Goal: Obtain resource: Download file/media

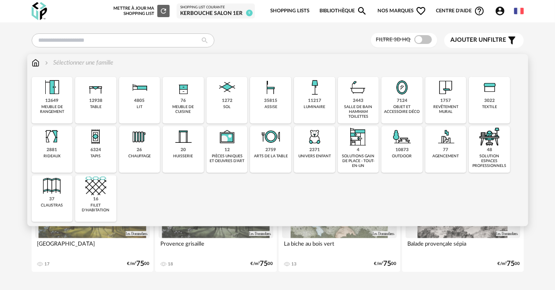
click at [55, 106] on div "meuble de rangement" at bounding box center [52, 110] width 36 height 10
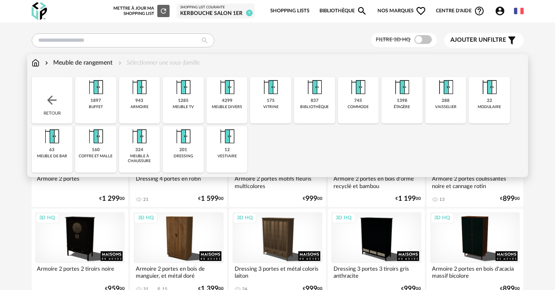
click at [96, 91] on img at bounding box center [95, 87] width 21 height 21
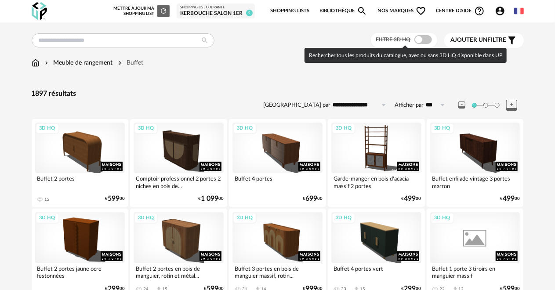
click at [428, 39] on span at bounding box center [423, 39] width 18 height 9
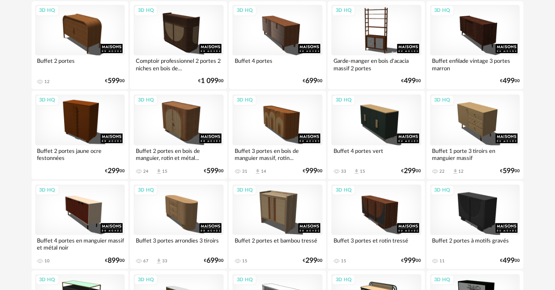
scroll to position [132, 0]
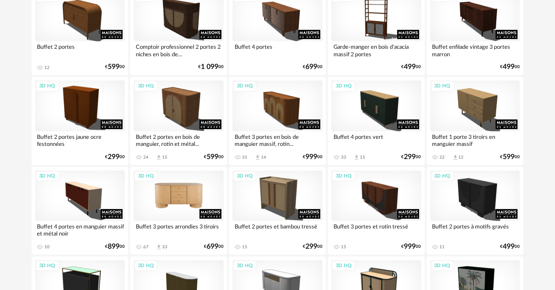
click at [185, 200] on div "3D HQ" at bounding box center [179, 196] width 90 height 51
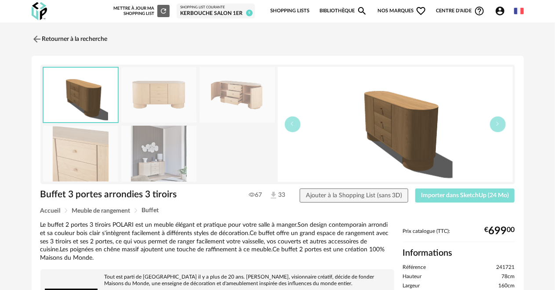
click at [426, 193] on span "Importer dans SketchUp (24 Mo)" at bounding box center [465, 196] width 88 height 6
click at [59, 39] on link "Retourner à la recherche" at bounding box center [67, 38] width 76 height 19
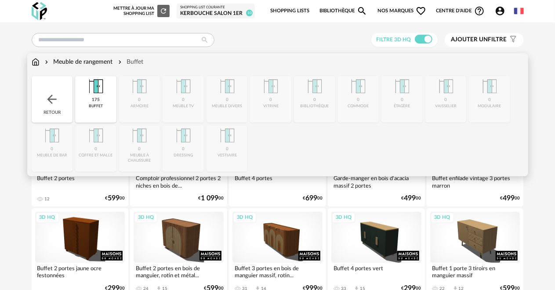
click at [35, 62] on img at bounding box center [36, 62] width 8 height 9
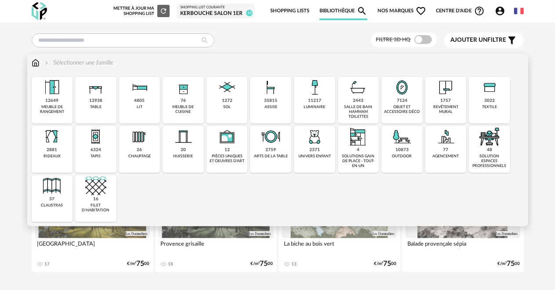
click at [309, 100] on div "11217" at bounding box center [314, 101] width 13 height 6
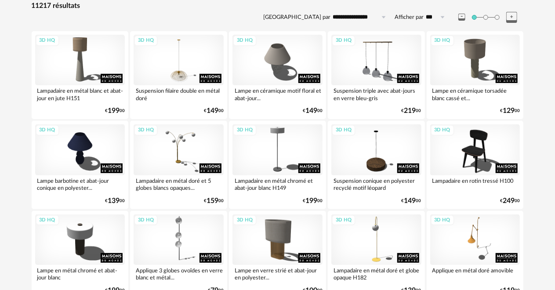
scroll to position [176, 0]
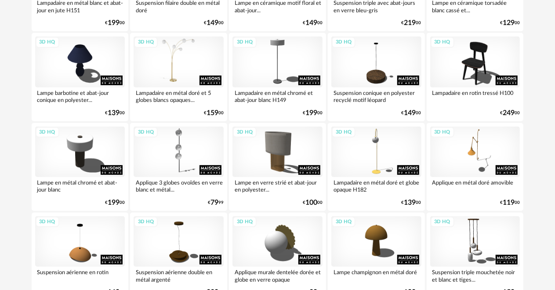
click at [188, 55] on div "3D HQ" at bounding box center [179, 61] width 90 height 51
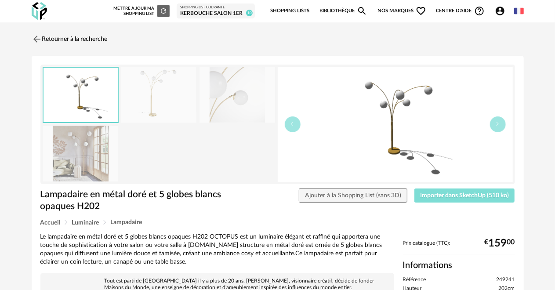
click at [472, 198] on span "Importer dans SketchUp (510 ko)" at bounding box center [464, 196] width 89 height 6
click at [69, 39] on link "Retourner à la recherche" at bounding box center [67, 38] width 76 height 19
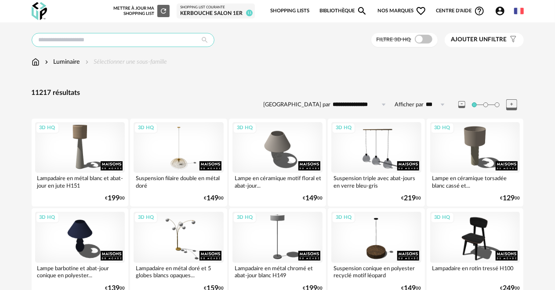
click at [84, 38] on input "text" at bounding box center [123, 40] width 183 height 14
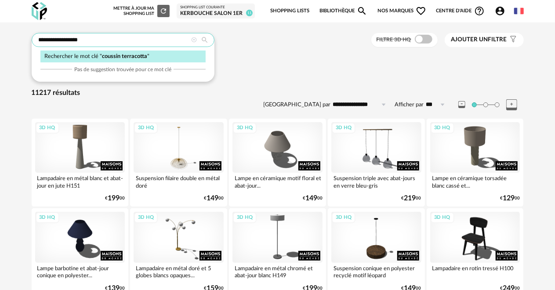
type input "**********"
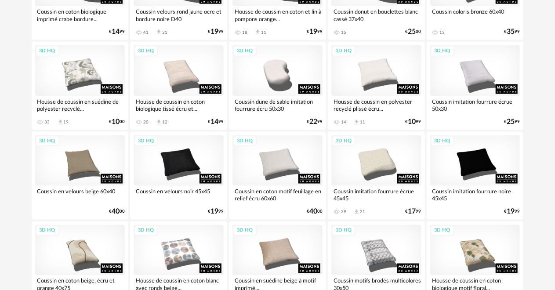
scroll to position [703, 0]
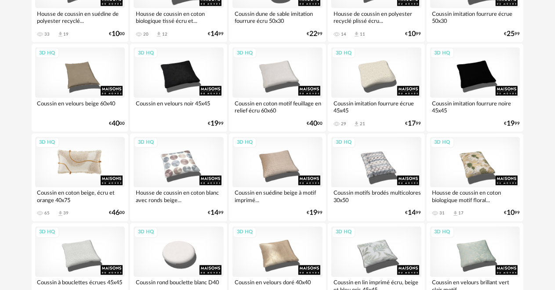
click at [84, 161] on div "3D HQ" at bounding box center [80, 162] width 90 height 51
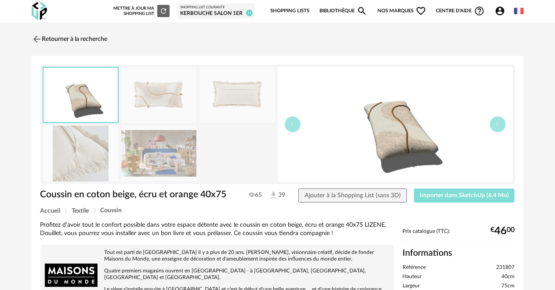
click at [453, 191] on button "Importer dans SketchUp (6,4 Mo)" at bounding box center [464, 196] width 101 height 14
click at [67, 40] on link "Retourner à la recherche" at bounding box center [67, 38] width 76 height 19
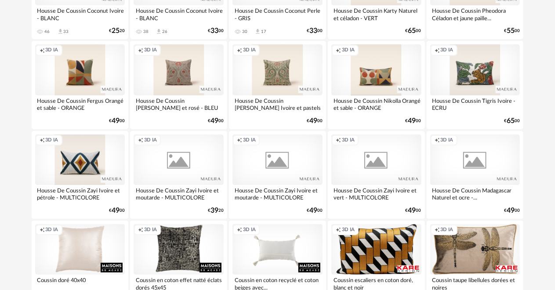
scroll to position [1670, 0]
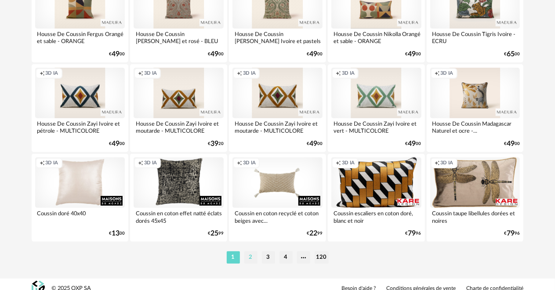
click at [250, 258] on li "2" at bounding box center [250, 257] width 13 height 12
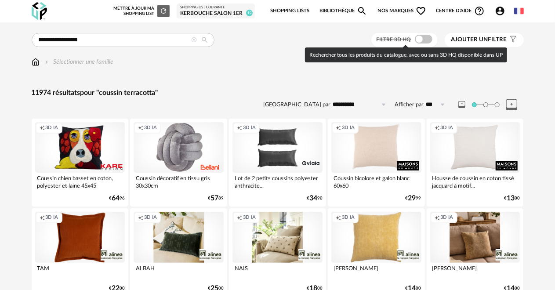
click at [430, 39] on span at bounding box center [424, 39] width 18 height 9
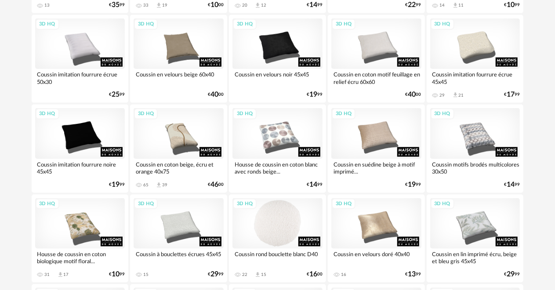
scroll to position [615, 0]
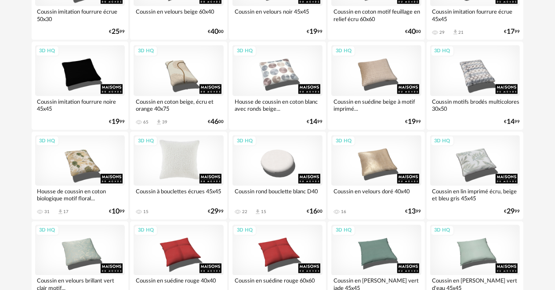
click at [189, 156] on div "3D HQ" at bounding box center [179, 160] width 90 height 51
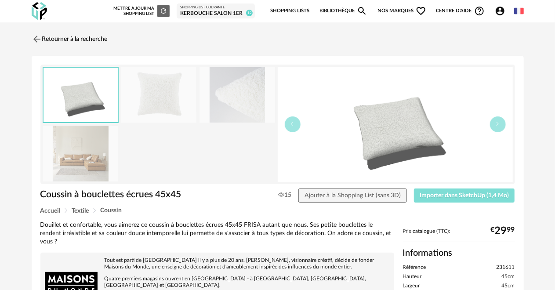
click at [435, 197] on span "Importer dans SketchUp (1,4 Mo)" at bounding box center [464, 196] width 89 height 6
click at [77, 42] on link "Retourner à la recherche" at bounding box center [67, 38] width 76 height 19
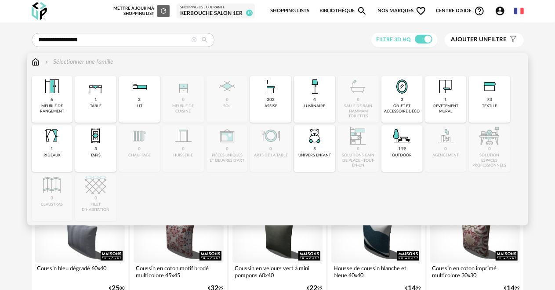
click at [33, 62] on img at bounding box center [36, 62] width 8 height 9
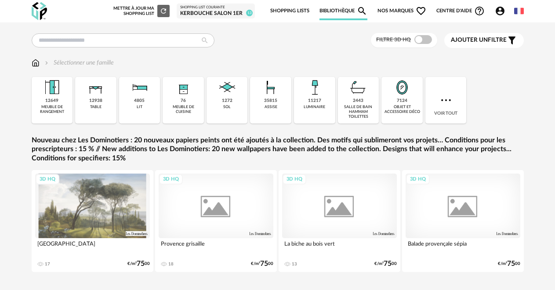
click at [310, 94] on img at bounding box center [314, 87] width 21 height 21
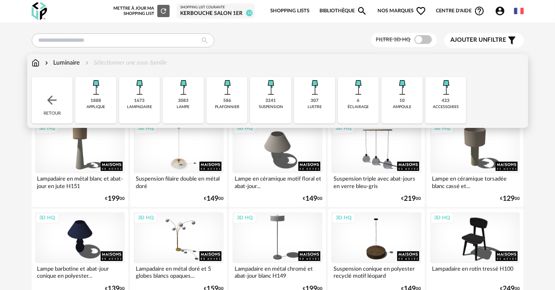
click at [273, 100] on div "3241" at bounding box center [270, 101] width 11 height 6
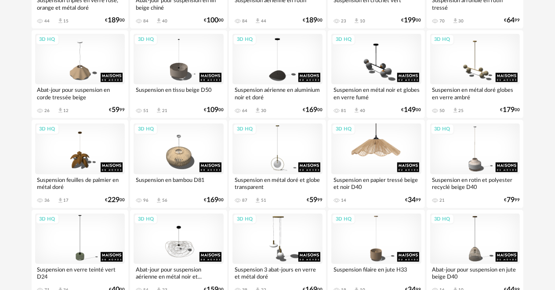
scroll to position [571, 0]
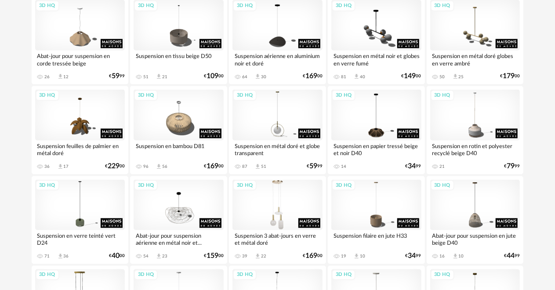
click at [272, 197] on div "3D HQ" at bounding box center [278, 205] width 90 height 51
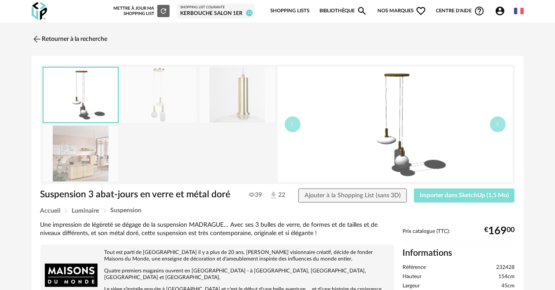
click at [468, 193] on span "Importer dans SketchUp (1,5 Mo)" at bounding box center [464, 196] width 89 height 6
click at [75, 37] on link "Retourner à la recherche" at bounding box center [67, 38] width 76 height 19
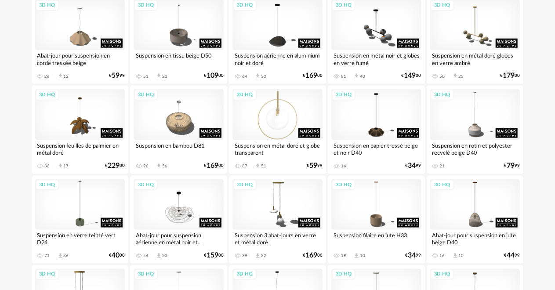
click at [287, 108] on div "3D HQ" at bounding box center [278, 114] width 90 height 51
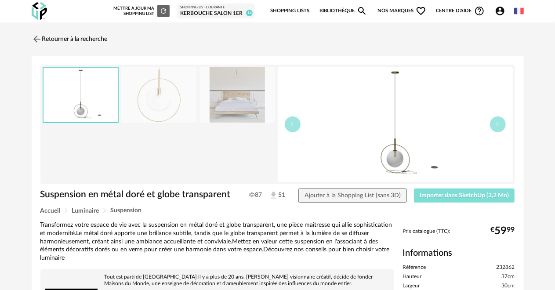
click at [460, 195] on span "Importer dans SketchUp (3,2 Mo)" at bounding box center [464, 196] width 89 height 6
click at [73, 36] on link "Retourner à la recherche" at bounding box center [67, 38] width 76 height 19
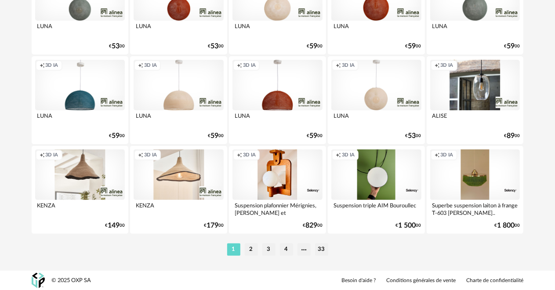
scroll to position [1678, 0]
click at [254, 247] on li "2" at bounding box center [251, 250] width 13 height 12
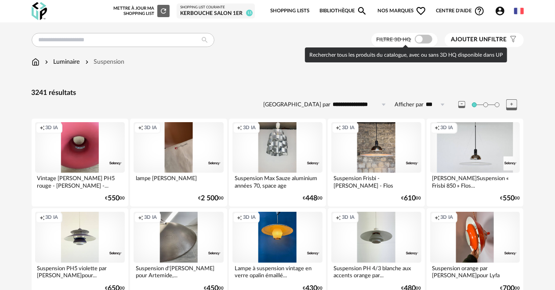
click at [425, 39] on span at bounding box center [424, 39] width 18 height 9
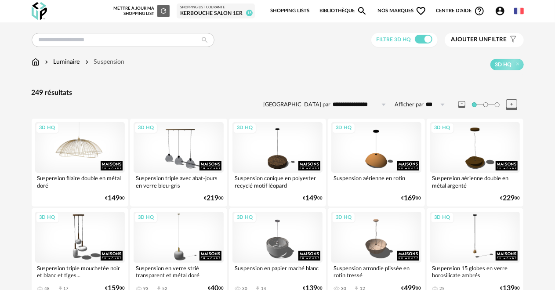
click at [92, 156] on div "3D HQ" at bounding box center [80, 147] width 90 height 51
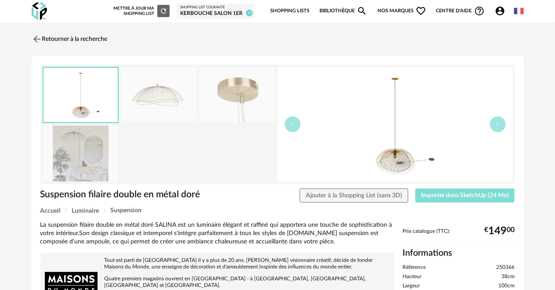
click at [440, 195] on span "Importer dans SketchUp (24 Mo)" at bounding box center [465, 196] width 88 height 6
click at [51, 36] on link "Retourner à la recherche" at bounding box center [67, 38] width 76 height 19
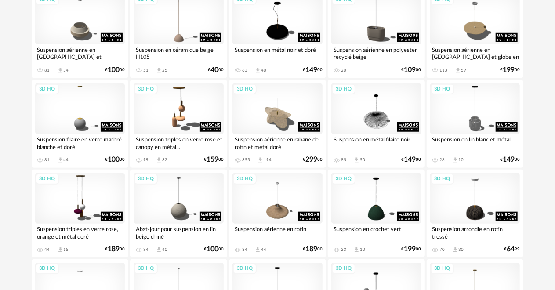
scroll to position [440, 0]
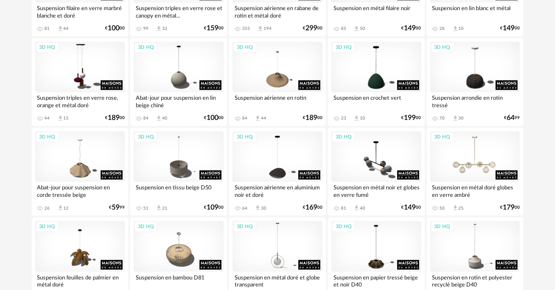
click at [475, 170] on div "3D HQ" at bounding box center [475, 156] width 90 height 51
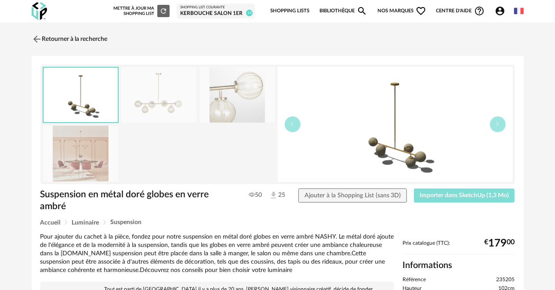
click at [469, 193] on span "Importer dans SketchUp (1,3 Mo)" at bounding box center [464, 196] width 89 height 6
click at [97, 41] on link "Retourner à la recherche" at bounding box center [67, 38] width 76 height 19
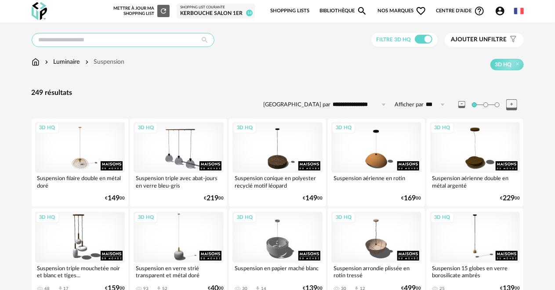
click at [109, 40] on input "text" at bounding box center [123, 40] width 183 height 14
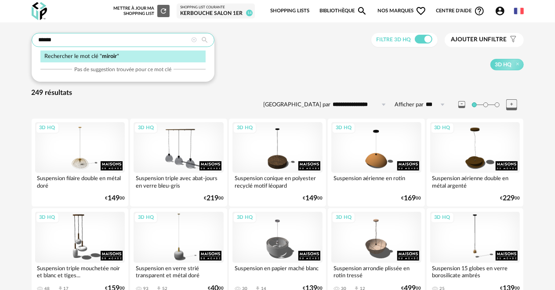
type input "******"
type input "**********"
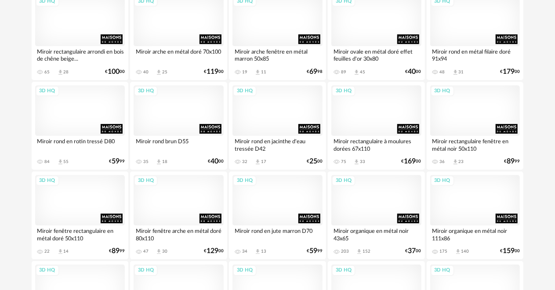
scroll to position [1231, 0]
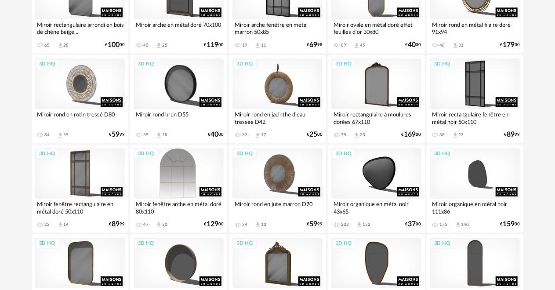
click at [151, 171] on div "3D HQ" at bounding box center [179, 173] width 90 height 51
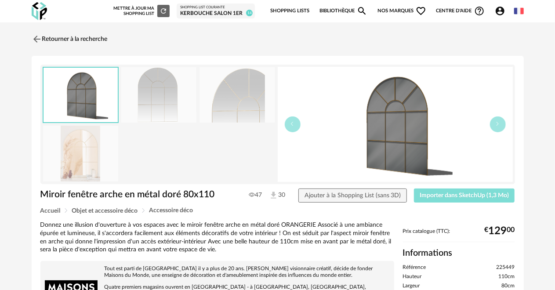
click at [502, 191] on button "Importer dans SketchUp (1,3 Mo)" at bounding box center [464, 196] width 101 height 14
click at [98, 34] on link "Retourner à la recherche" at bounding box center [67, 38] width 76 height 19
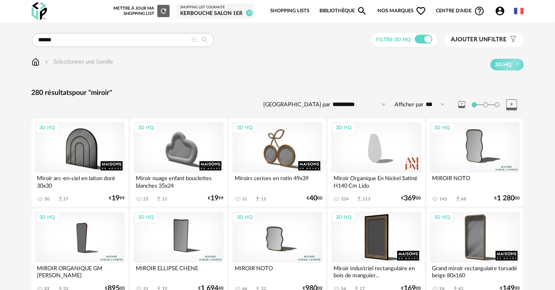
click at [33, 64] on img at bounding box center [36, 62] width 8 height 9
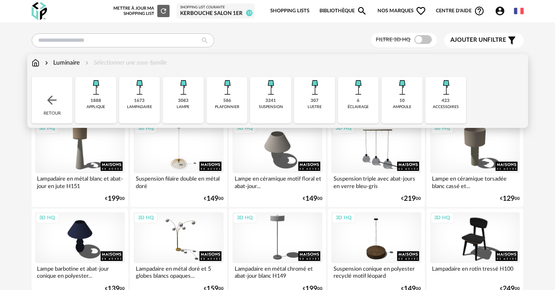
click at [196, 107] on div "3083 lampe" at bounding box center [183, 100] width 41 height 47
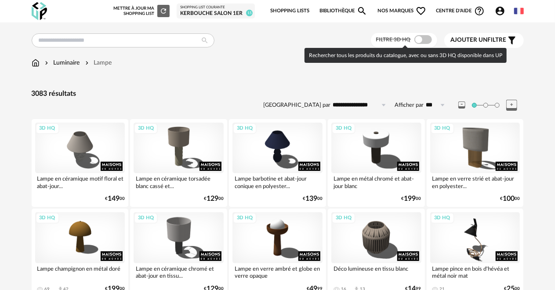
click at [418, 38] on span at bounding box center [423, 39] width 18 height 9
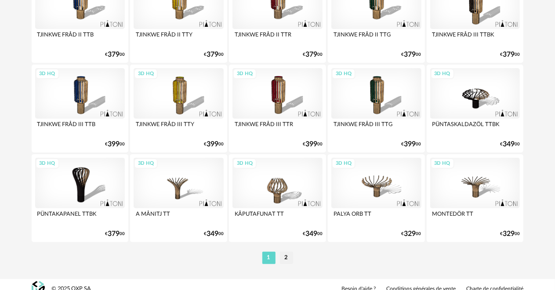
scroll to position [1679, 0]
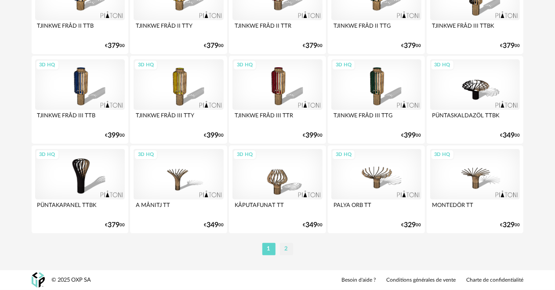
click at [283, 246] on li "2" at bounding box center [286, 249] width 13 height 12
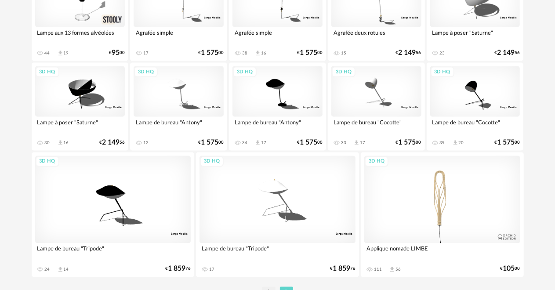
scroll to position [729, 0]
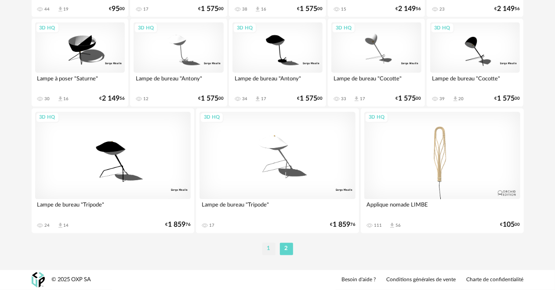
click at [271, 249] on li "1" at bounding box center [268, 249] width 13 height 12
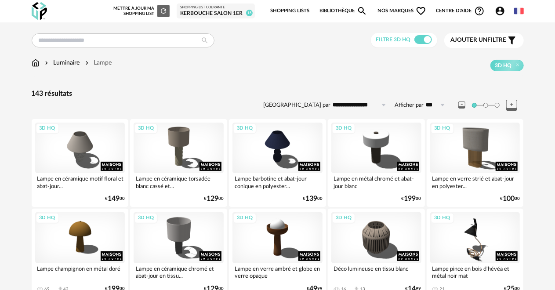
scroll to position [44, 0]
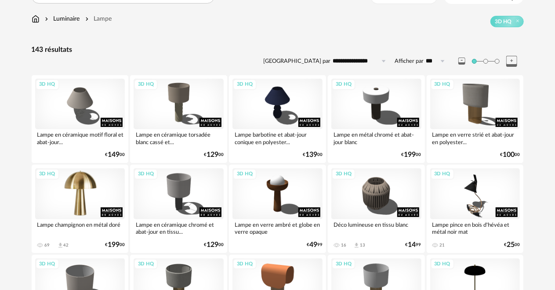
click at [85, 198] on div "3D HQ" at bounding box center [80, 193] width 90 height 51
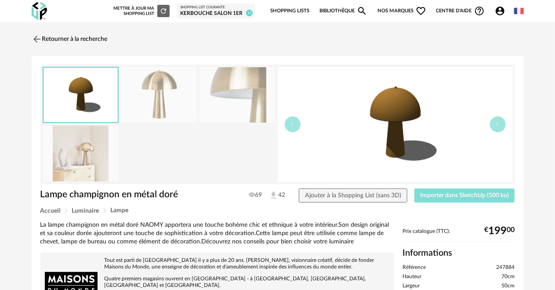
click at [467, 198] on span "Importer dans SketchUp (500 ko)" at bounding box center [464, 196] width 89 height 6
click at [44, 35] on link "Retourner à la recherche" at bounding box center [67, 38] width 76 height 19
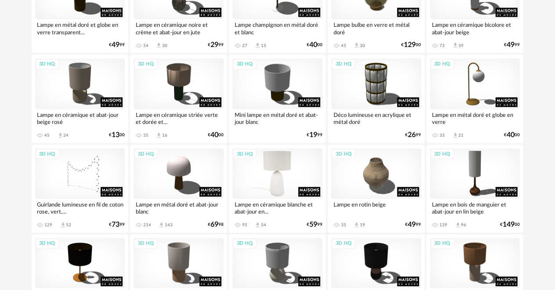
scroll to position [615, 0]
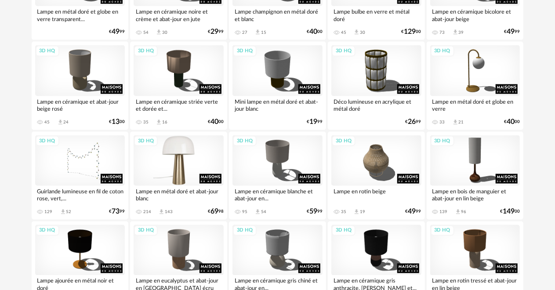
click at [169, 172] on div "3D HQ" at bounding box center [179, 160] width 90 height 51
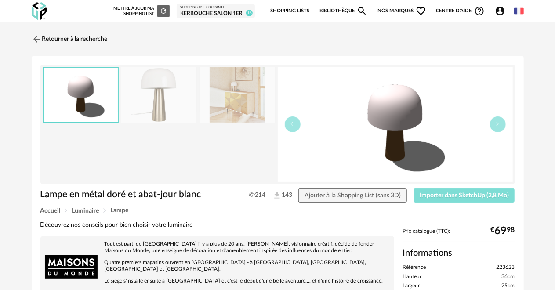
click at [426, 195] on span "Importer dans SketchUp (2,8 Mo)" at bounding box center [464, 196] width 89 height 6
click at [95, 33] on link "Retourner à la recherche" at bounding box center [67, 38] width 76 height 19
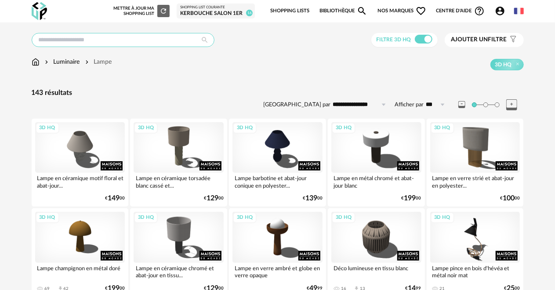
click at [142, 44] on input "text" at bounding box center [123, 40] width 183 height 14
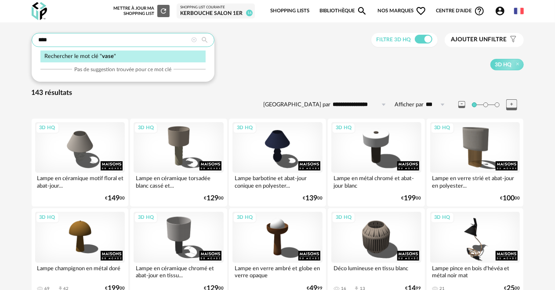
type input "****"
type input "**********"
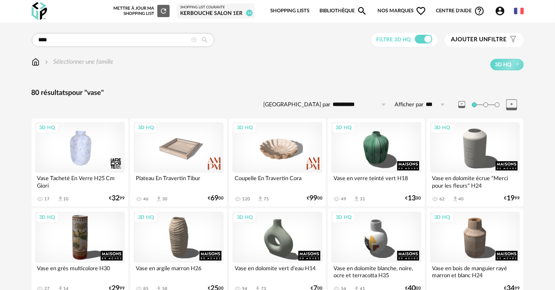
click at [490, 40] on span "Ajouter un filtre" at bounding box center [479, 39] width 56 height 7
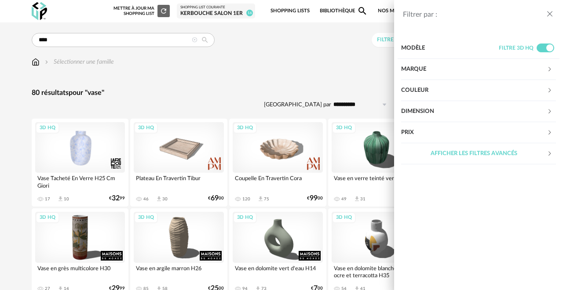
click at [461, 85] on div "Couleur" at bounding box center [473, 90] width 145 height 21
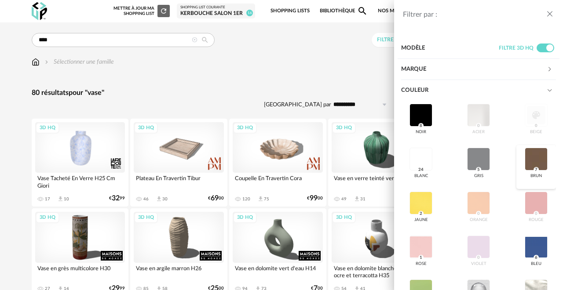
click at [527, 158] on div at bounding box center [535, 159] width 23 height 23
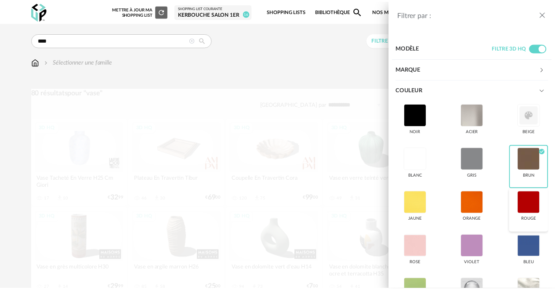
scroll to position [88, 0]
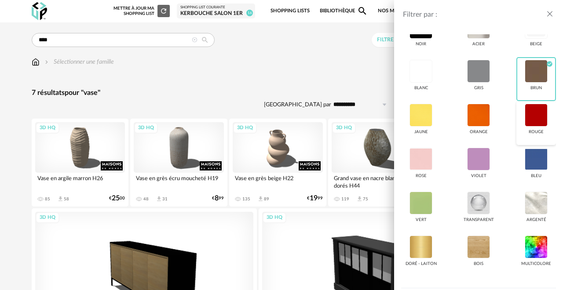
click at [524, 120] on div at bounding box center [535, 115] width 23 height 23
click at [474, 118] on div at bounding box center [478, 115] width 23 height 23
click at [545, 14] on icon "close drawer" at bounding box center [549, 14] width 9 height 9
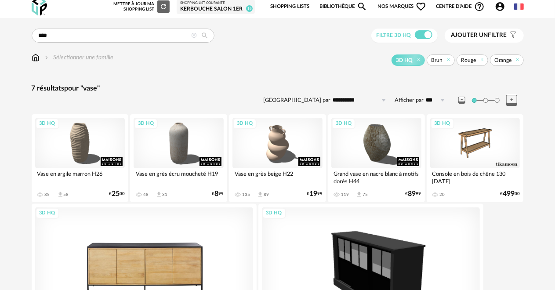
scroll to position [113, 0]
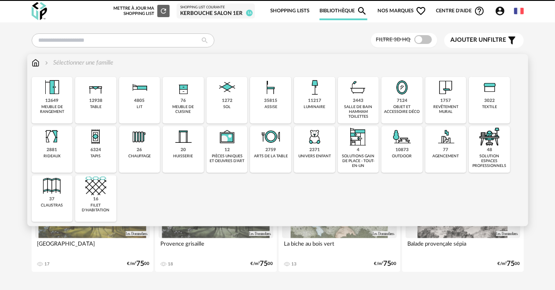
click at [403, 102] on div "7124" at bounding box center [402, 101] width 11 height 6
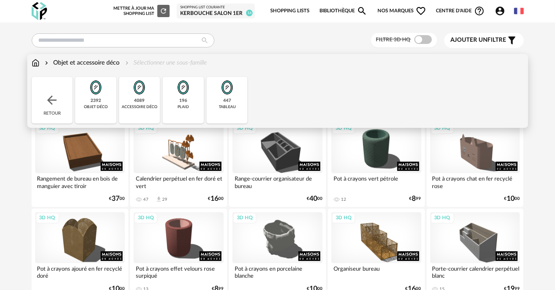
click at [228, 98] on div "447" at bounding box center [227, 101] width 8 height 6
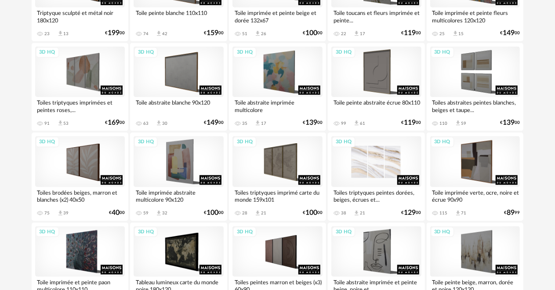
scroll to position [571, 0]
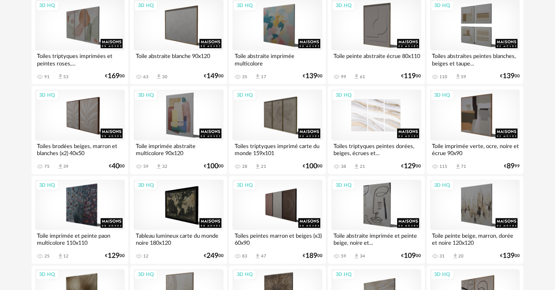
click at [371, 112] on div "3D HQ" at bounding box center [376, 115] width 90 height 51
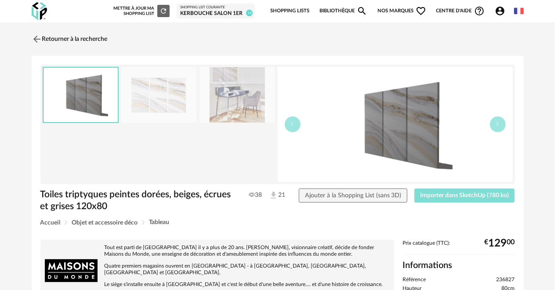
click at [443, 195] on span "Importer dans SketchUp (780 ko)" at bounding box center [464, 196] width 89 height 6
click at [47, 40] on link "Retourner à la recherche" at bounding box center [67, 38] width 76 height 19
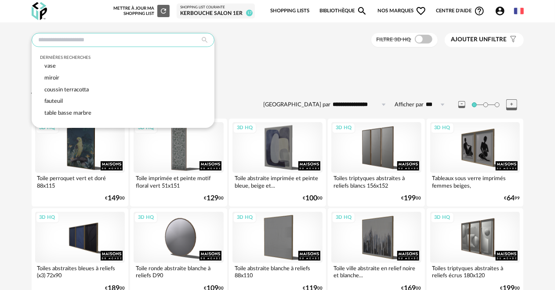
click at [146, 40] on input "text" at bounding box center [123, 40] width 183 height 14
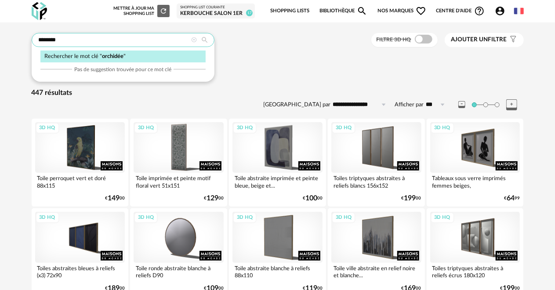
type input "********"
type input "**********"
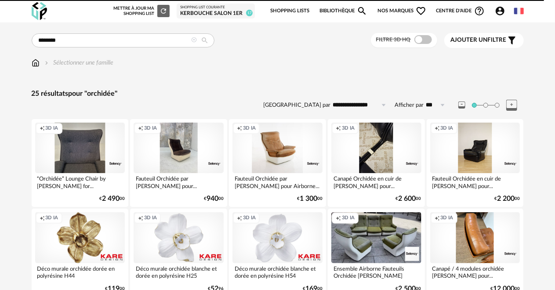
click at [196, 40] on icon at bounding box center [195, 40] width 6 height 6
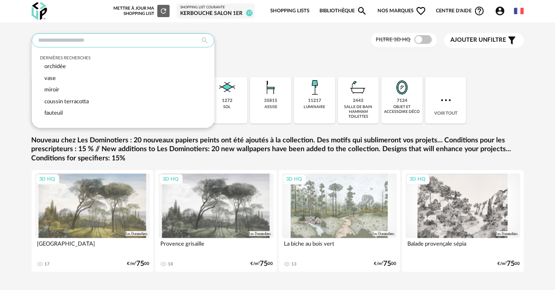
click at [165, 37] on input "text" at bounding box center [123, 40] width 183 height 14
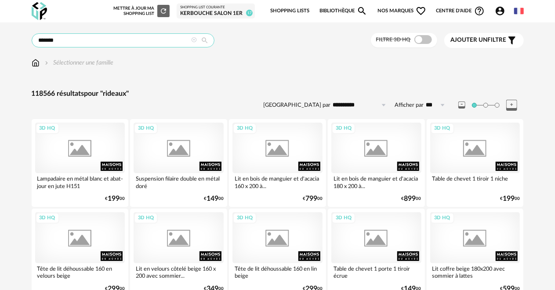
type input "*******"
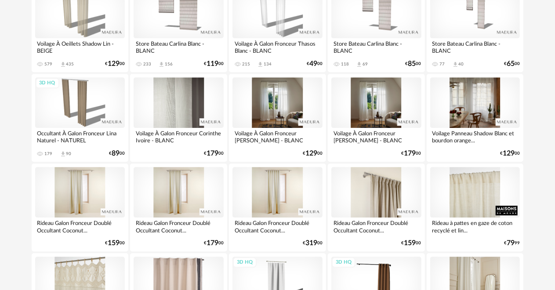
scroll to position [1187, 0]
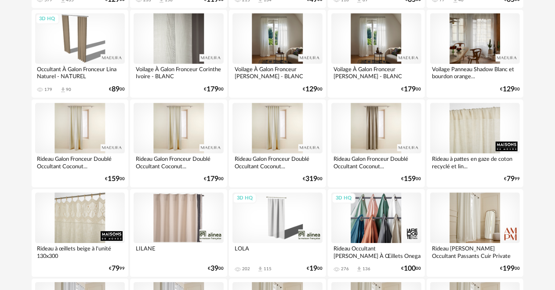
click at [393, 208] on div "3D HQ" at bounding box center [376, 218] width 90 height 51
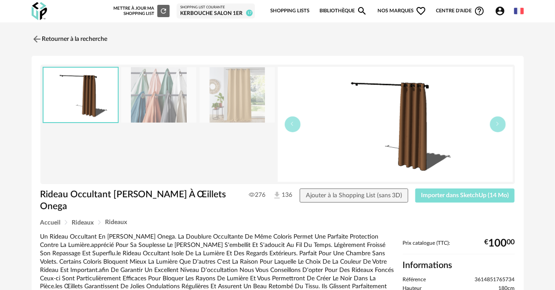
click at [449, 196] on span "Importer dans SketchUp (14 Mo)" at bounding box center [465, 196] width 88 height 6
